Goal: Find specific page/section: Find specific page/section

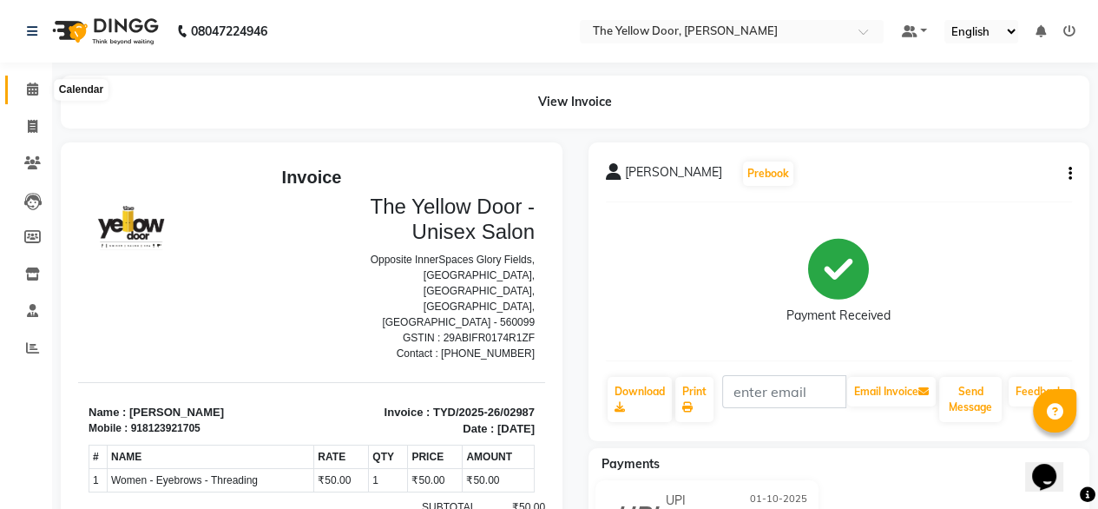
click at [37, 85] on icon at bounding box center [32, 88] width 11 height 13
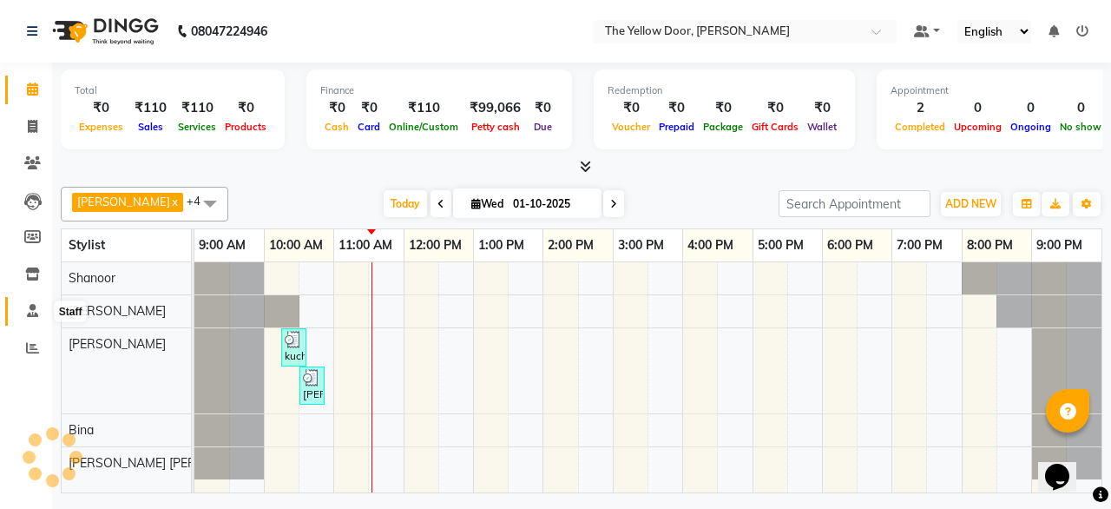
click at [32, 308] on icon at bounding box center [32, 310] width 11 height 13
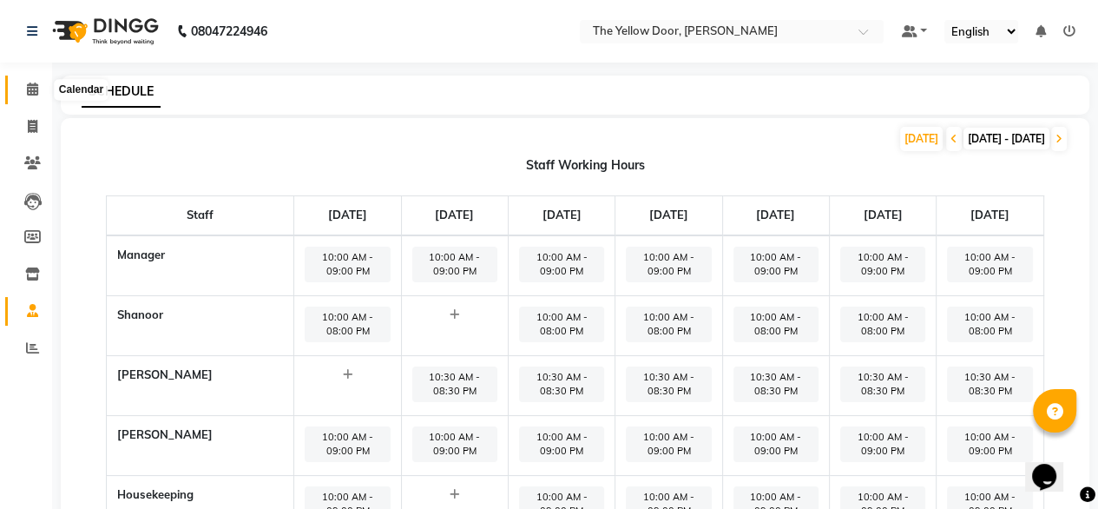
click at [30, 94] on icon at bounding box center [32, 88] width 11 height 13
